Goal: Transaction & Acquisition: Book appointment/travel/reservation

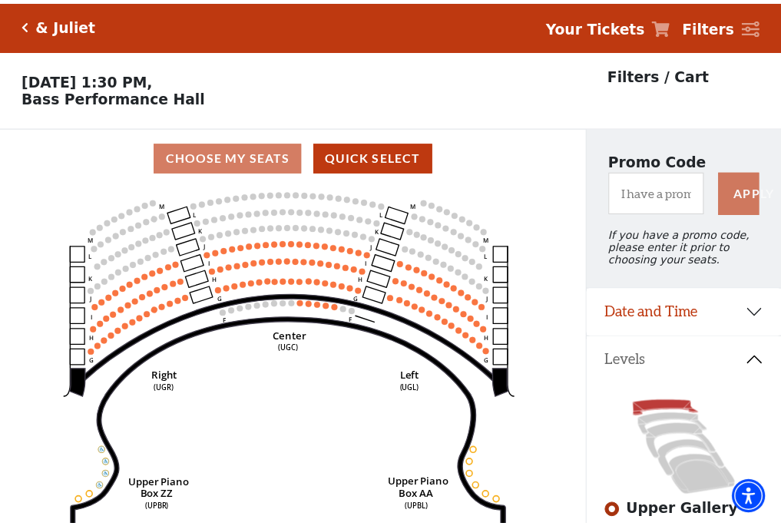
scroll to position [71, 0]
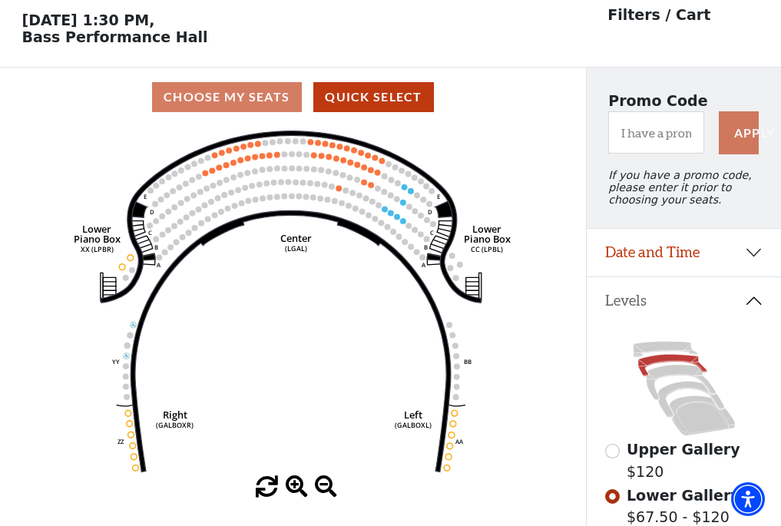
scroll to position [71, 0]
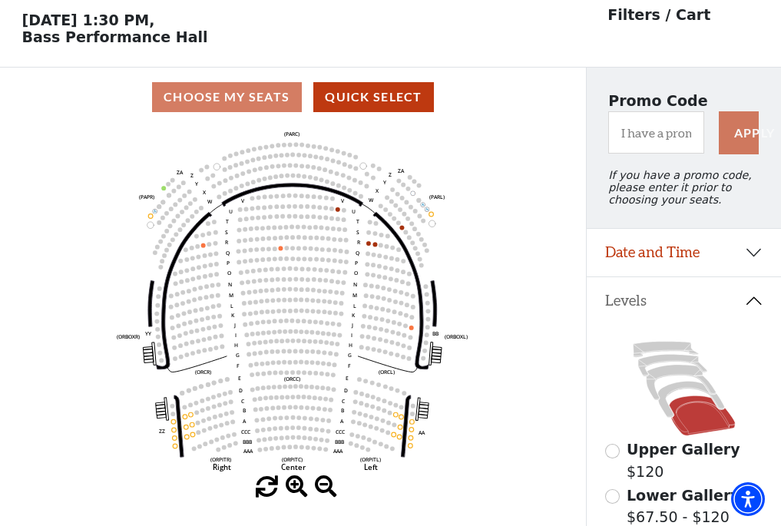
scroll to position [71, 0]
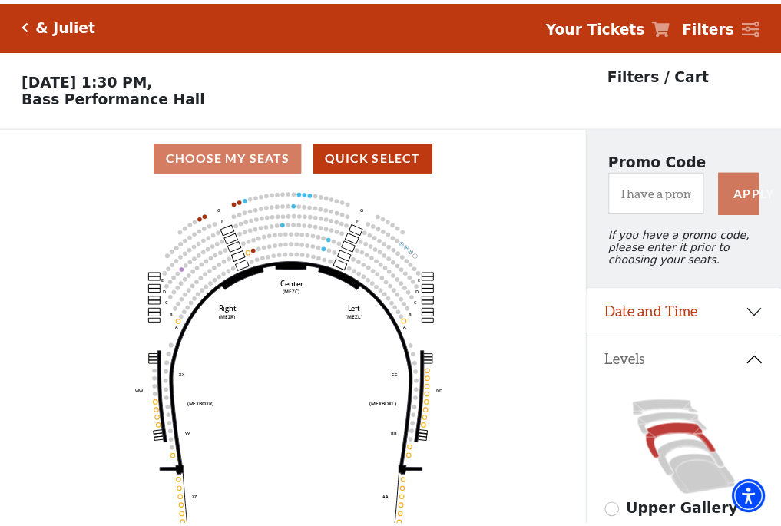
scroll to position [71, 0]
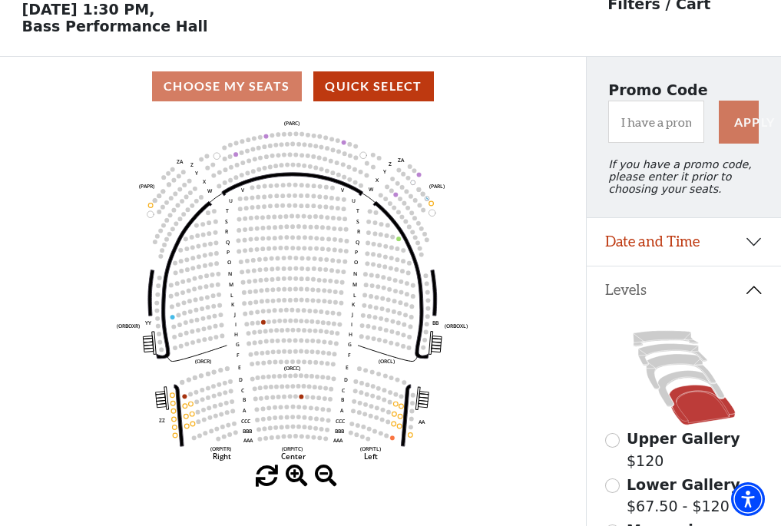
scroll to position [71, 0]
